Goal: Task Accomplishment & Management: Use online tool/utility

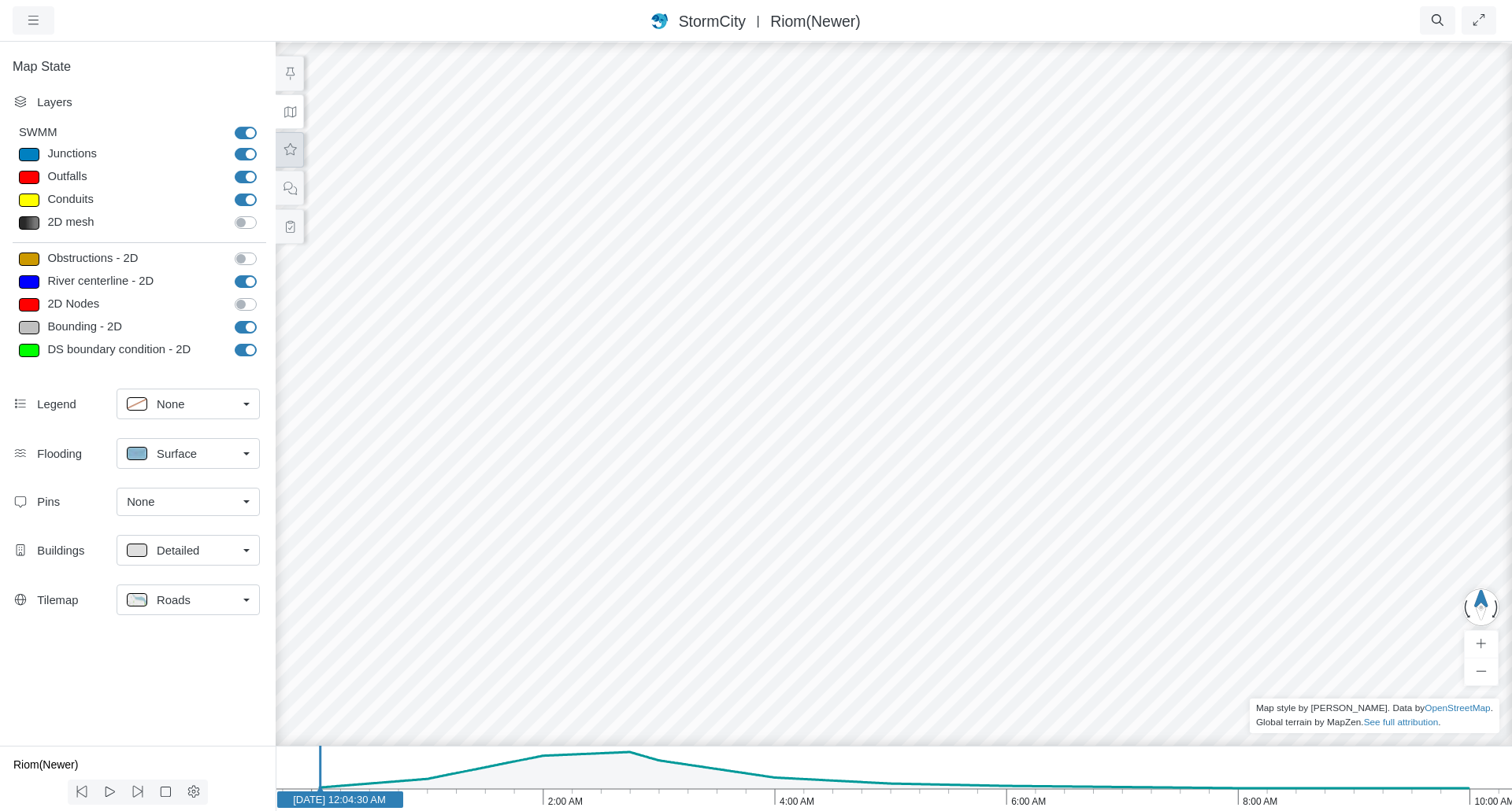
click at [288, 140] on button at bounding box center [290, 150] width 29 height 35
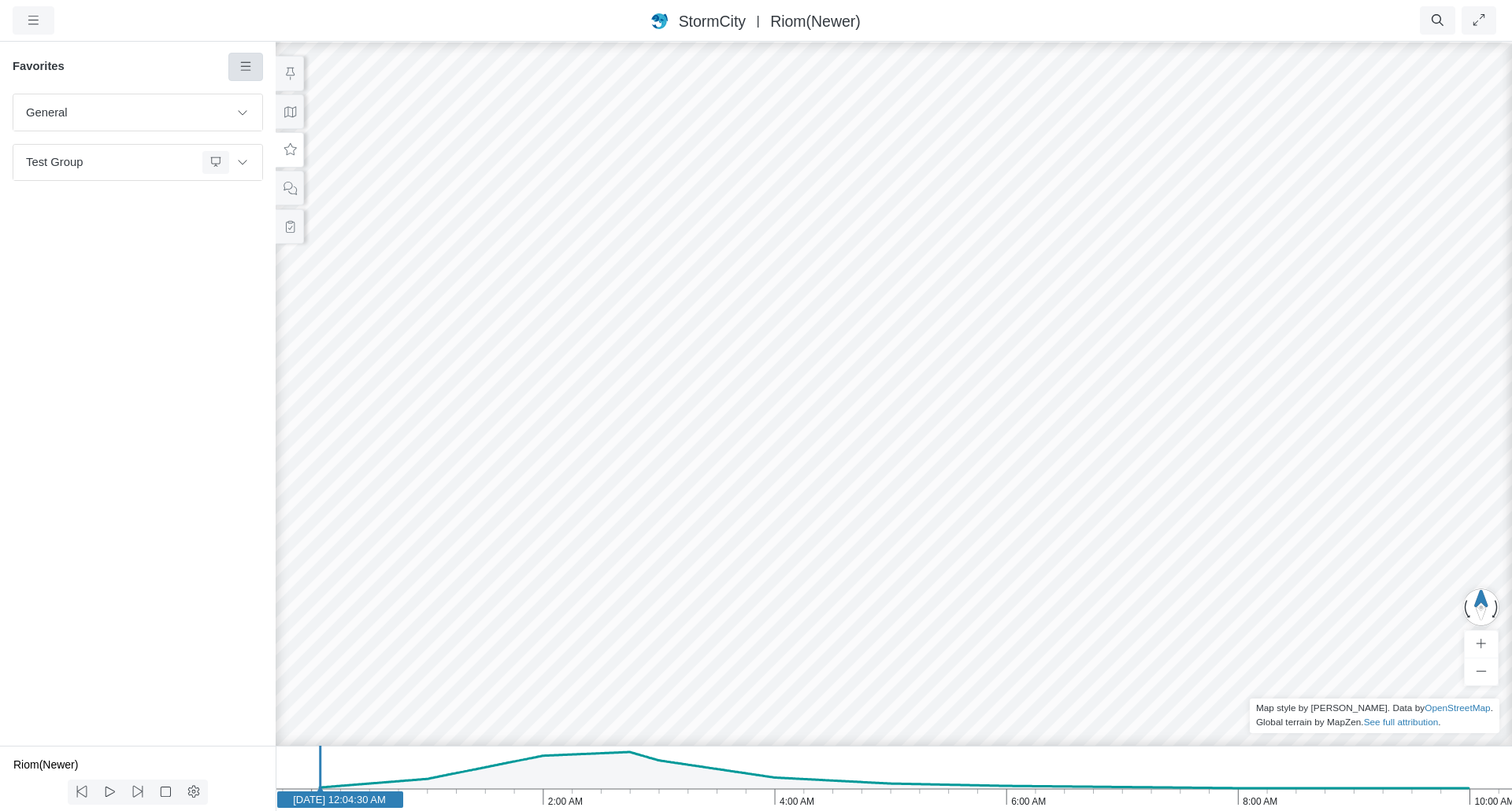
click at [247, 59] on link at bounding box center [246, 67] width 35 height 29
click at [272, 93] on span "Add Favorite" at bounding box center [295, 97] width 66 height 13
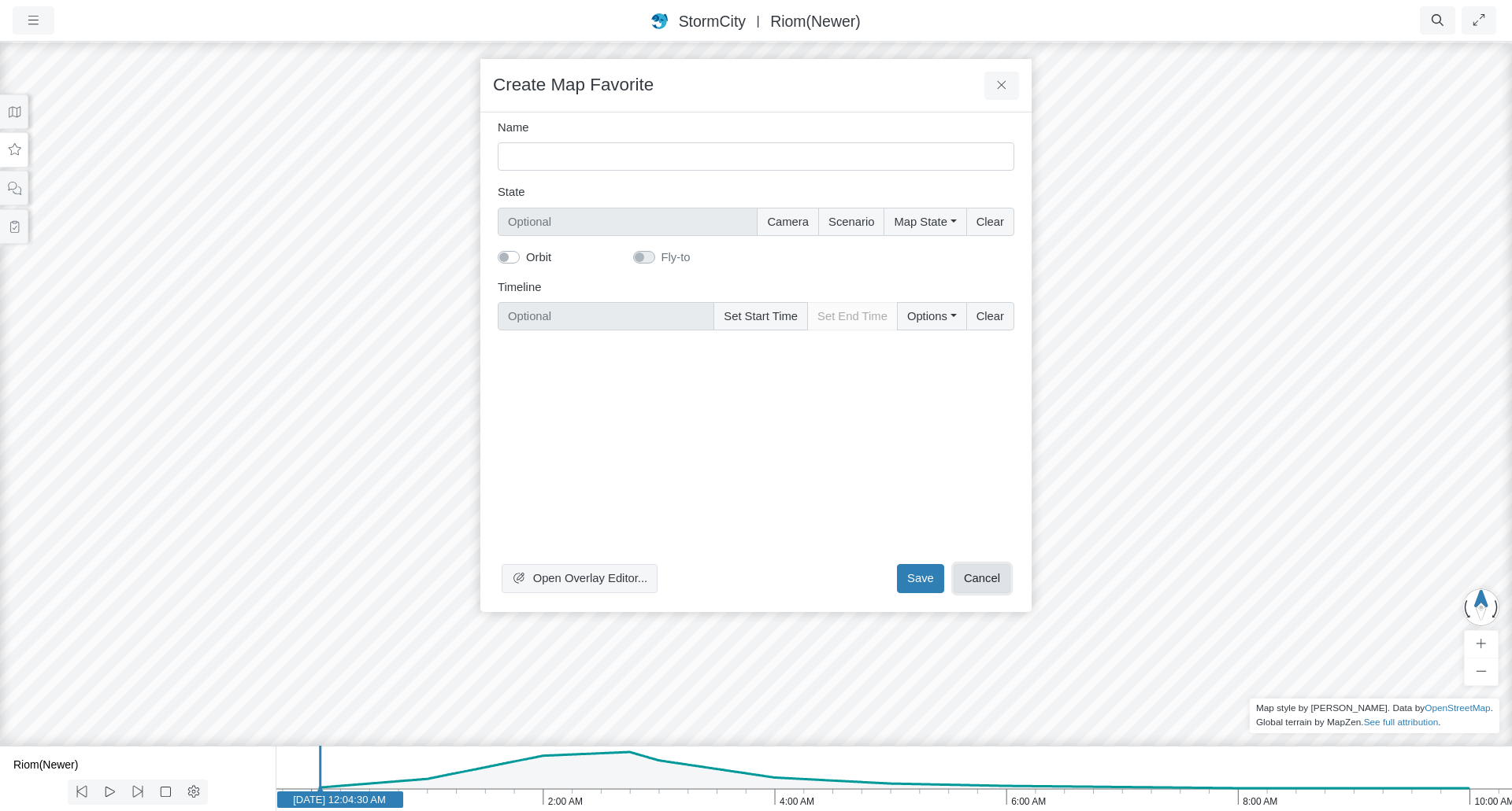
click at [983, 579] on button "Cancel" at bounding box center [982, 578] width 57 height 29
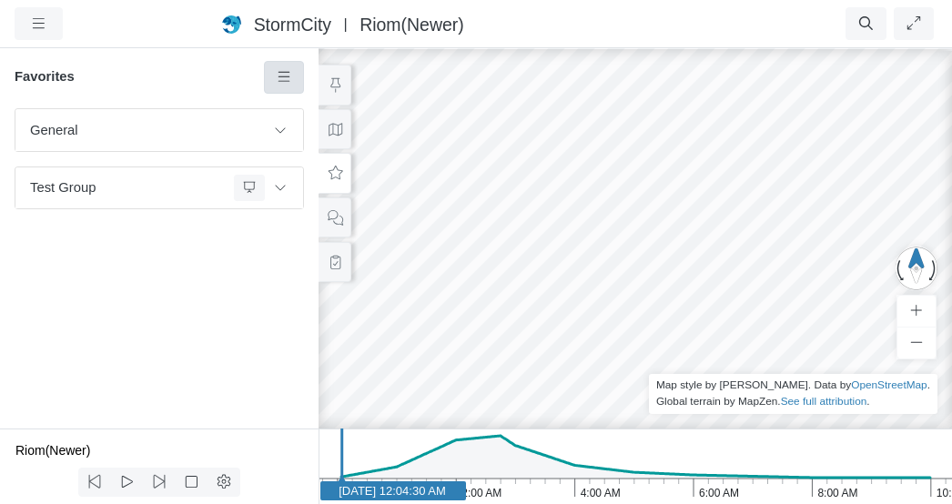
click at [289, 76] on icon at bounding box center [284, 77] width 17 height 14
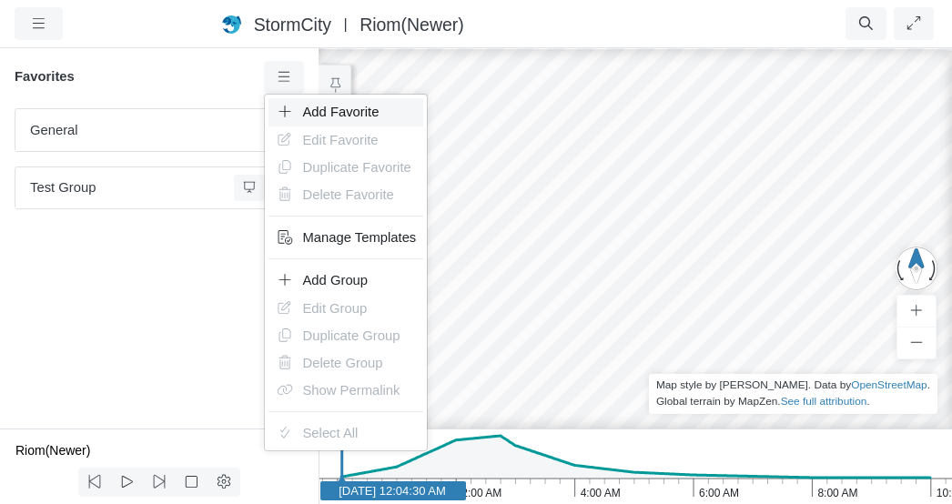
click at [329, 115] on span "Add Favorite" at bounding box center [341, 112] width 76 height 15
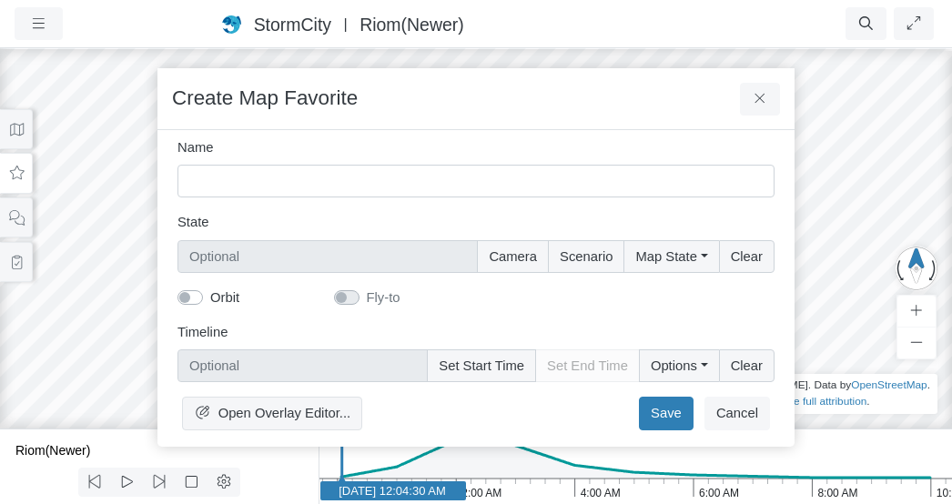
click at [684, 99] on div "Create Map Favorite" at bounding box center [475, 99] width 637 height 62
click at [732, 412] on button "Cancel" at bounding box center [737, 413] width 66 height 33
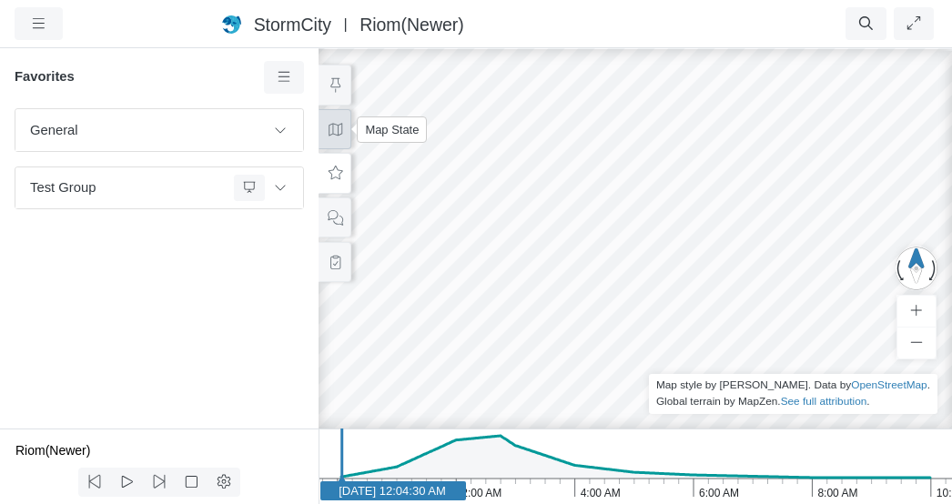
click at [329, 134] on icon at bounding box center [335, 130] width 17 height 14
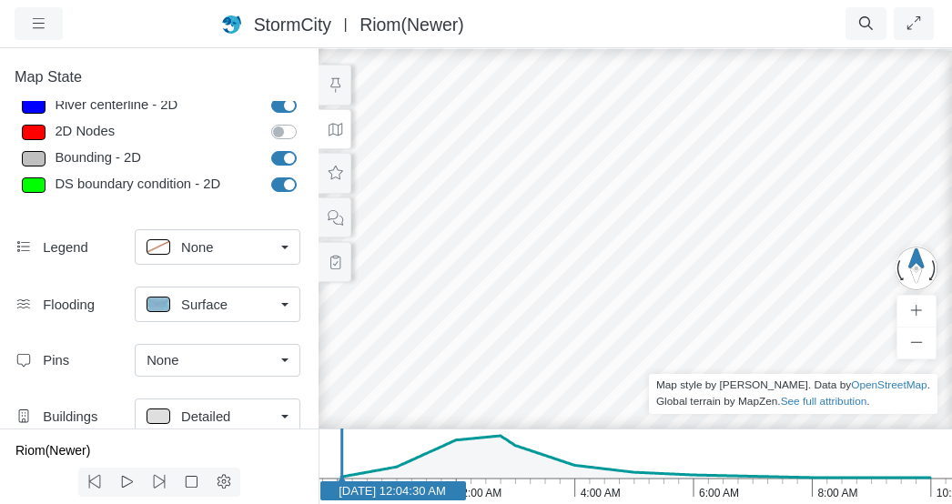
scroll to position [273, 0]
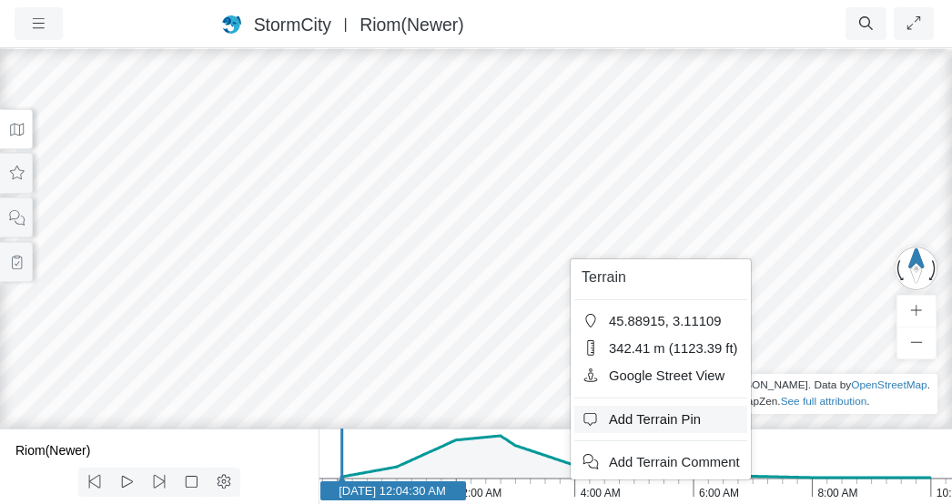
click at [628, 423] on span "Add Terrain Pin" at bounding box center [655, 419] width 92 height 15
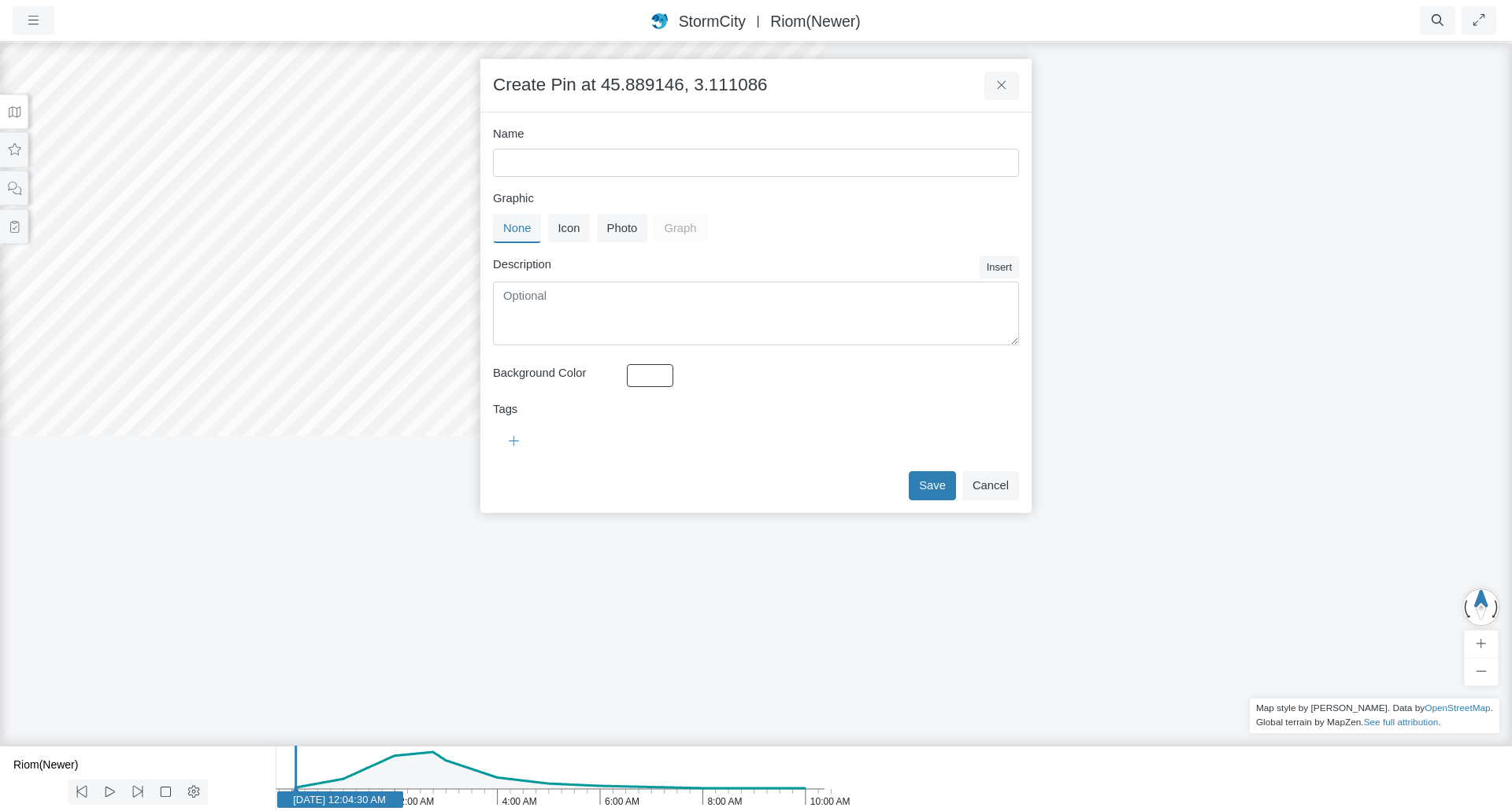
scroll to position [0, 0]
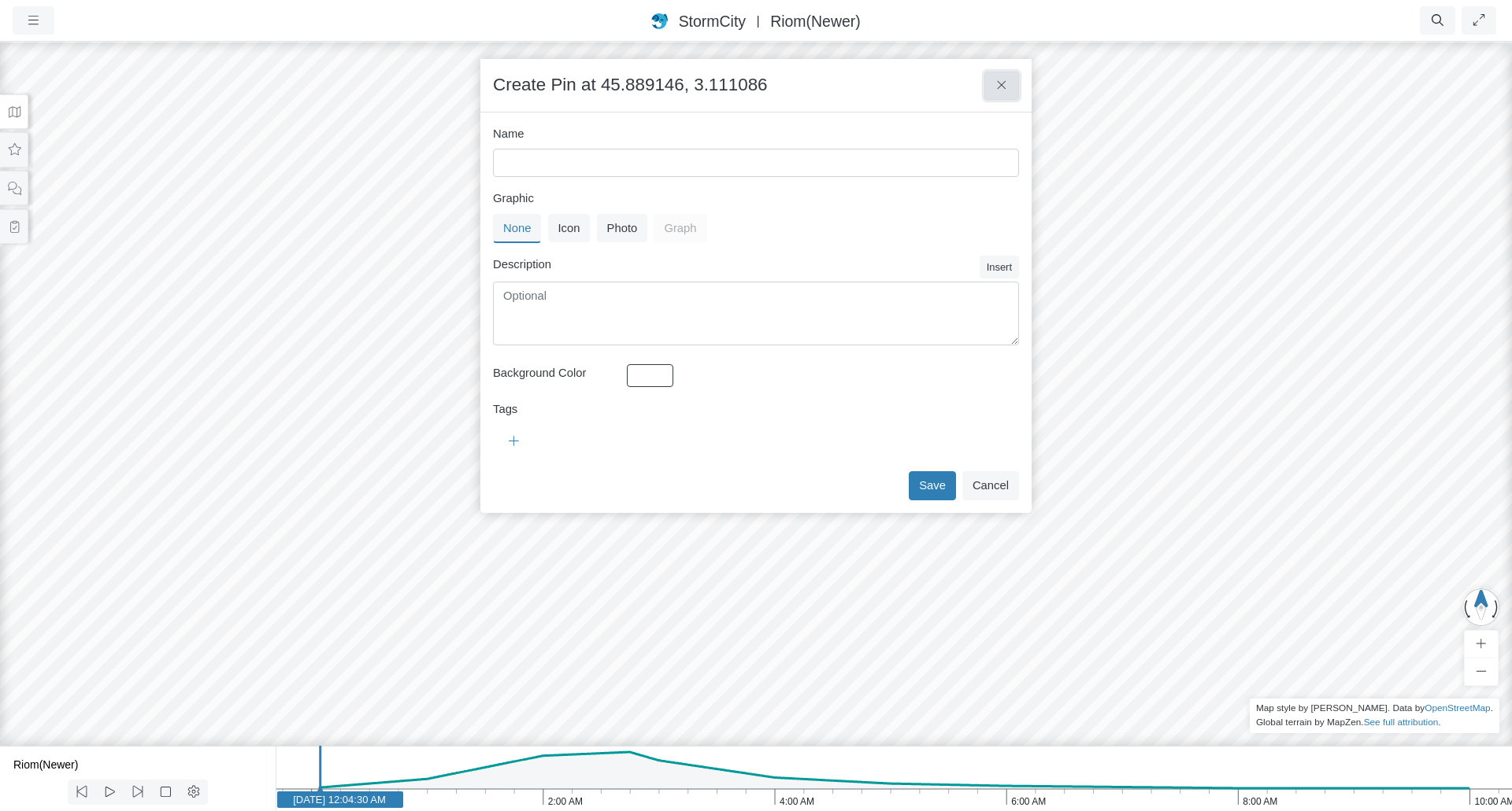
click at [998, 83] on icon at bounding box center [1001, 85] width 9 height 9
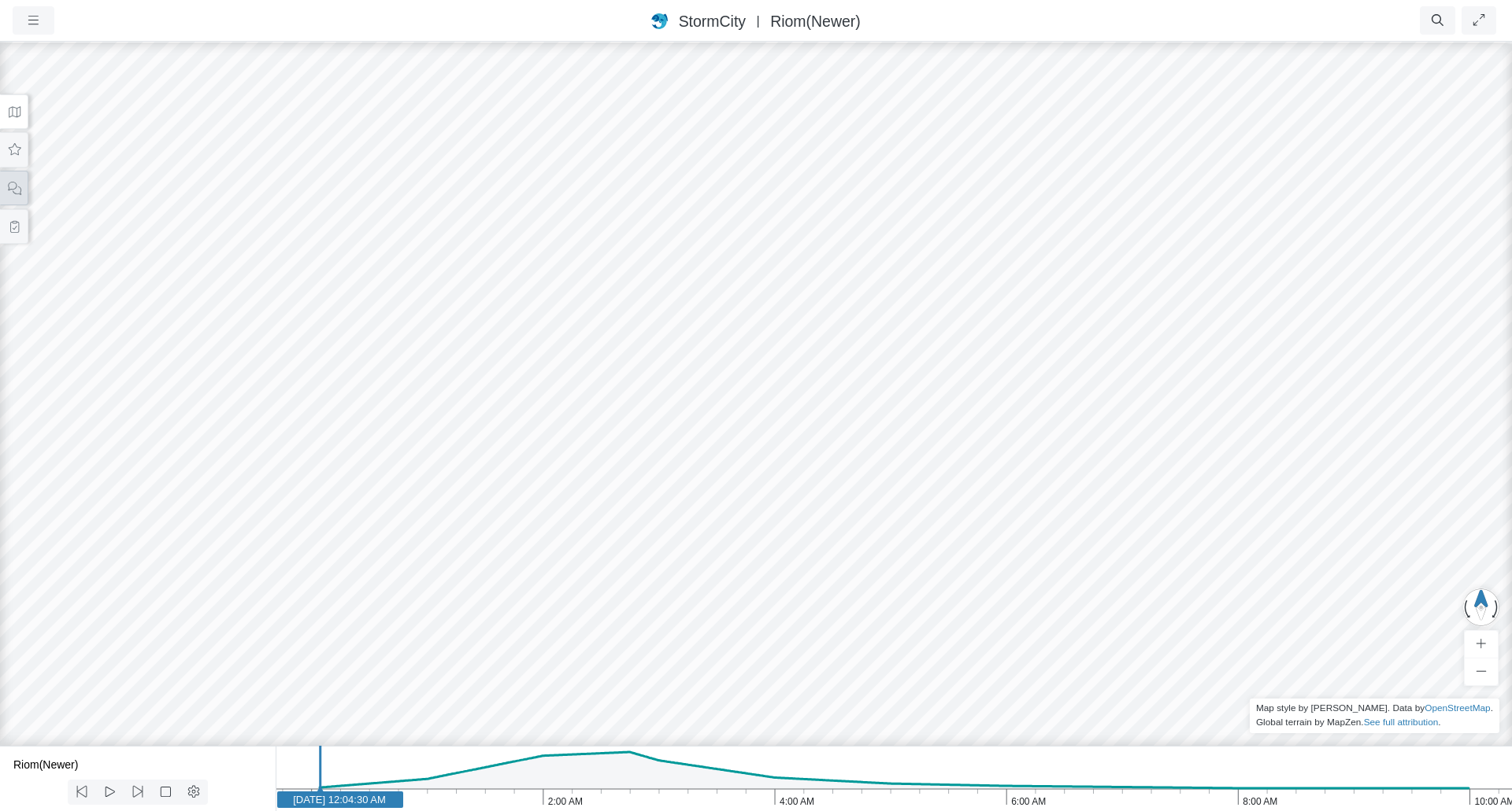
click at [15, 186] on icon at bounding box center [14, 188] width 15 height 12
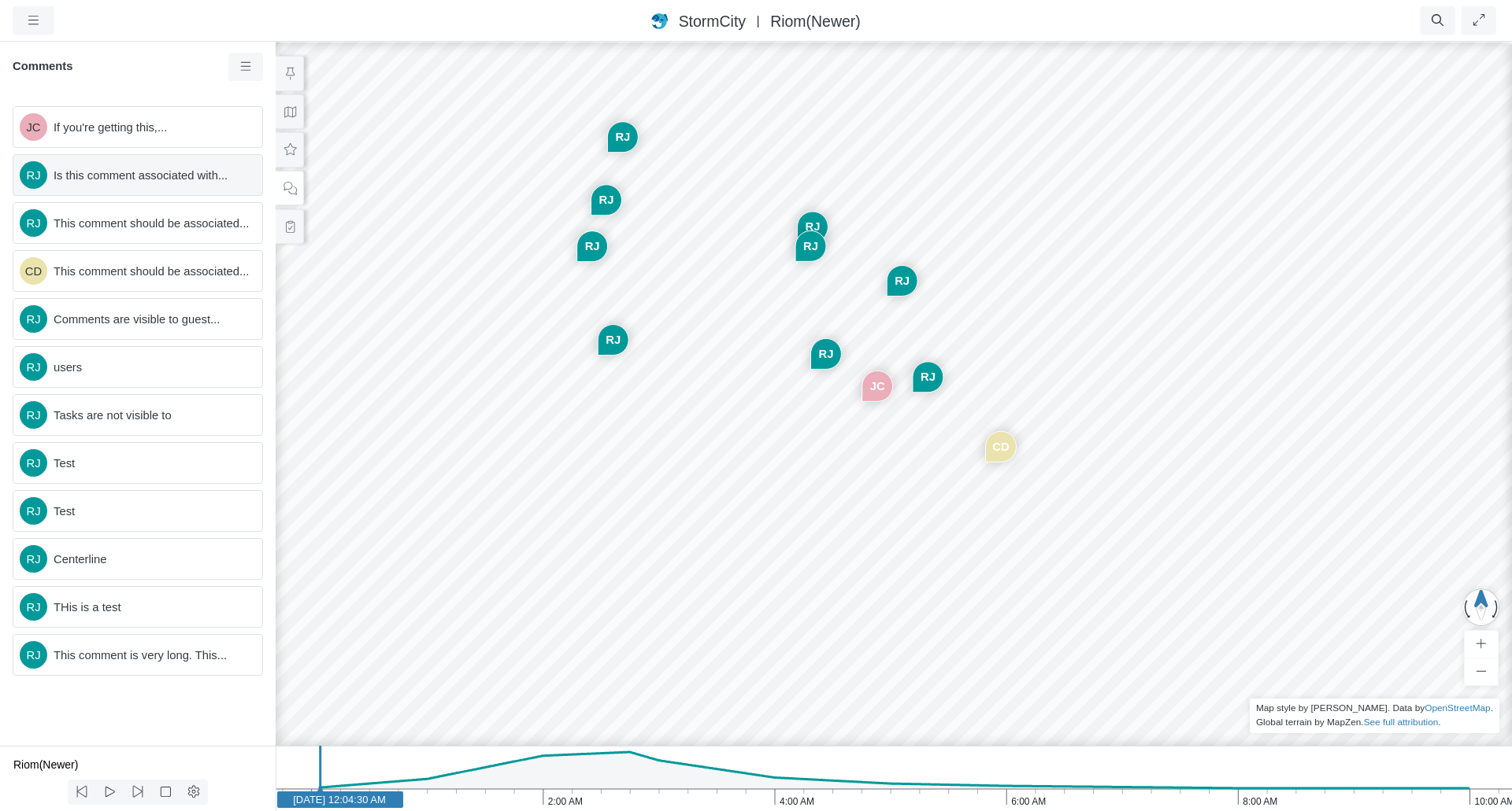
click at [118, 183] on span "Is this comment associated with..." at bounding box center [151, 176] width 196 height 17
